Goal: Find specific page/section

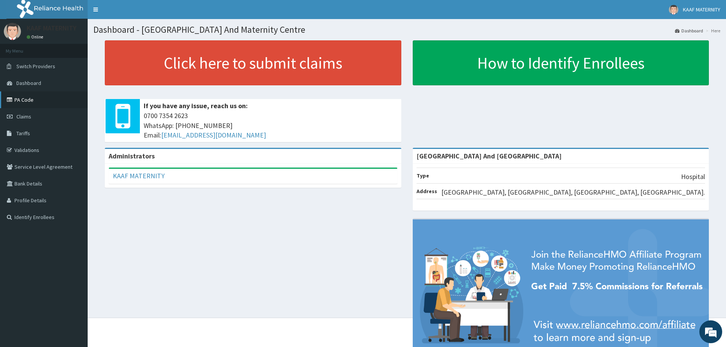
click at [32, 104] on link "PA Code" at bounding box center [44, 99] width 88 height 17
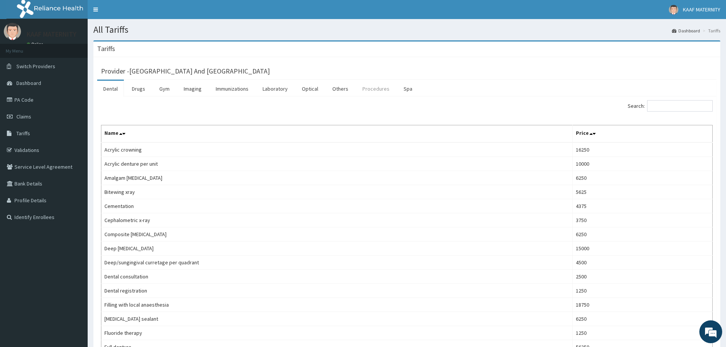
click at [369, 87] on link "Procedures" at bounding box center [375, 89] width 39 height 16
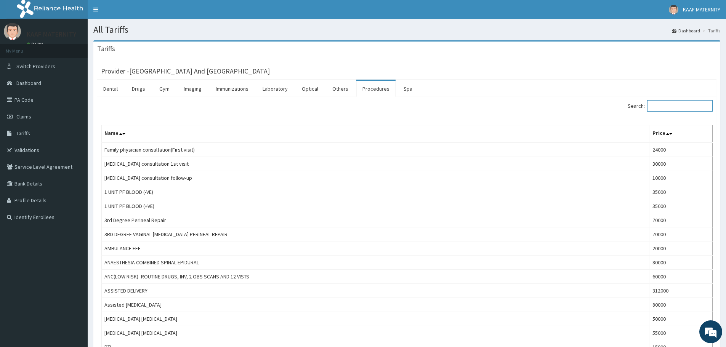
click at [670, 107] on input "Search:" at bounding box center [680, 105] width 66 height 11
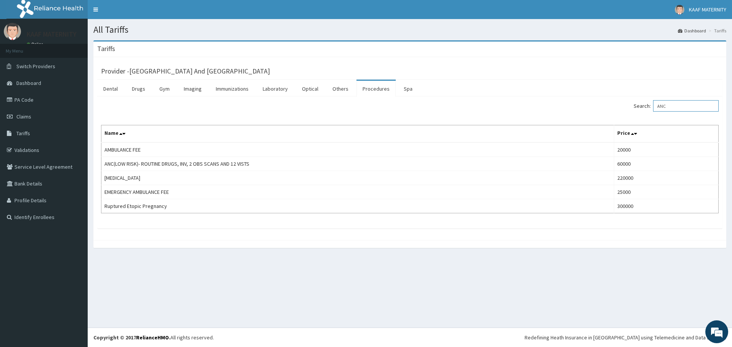
type input "ANC"
